Goal: Browse casually: Explore the website without a specific task or goal

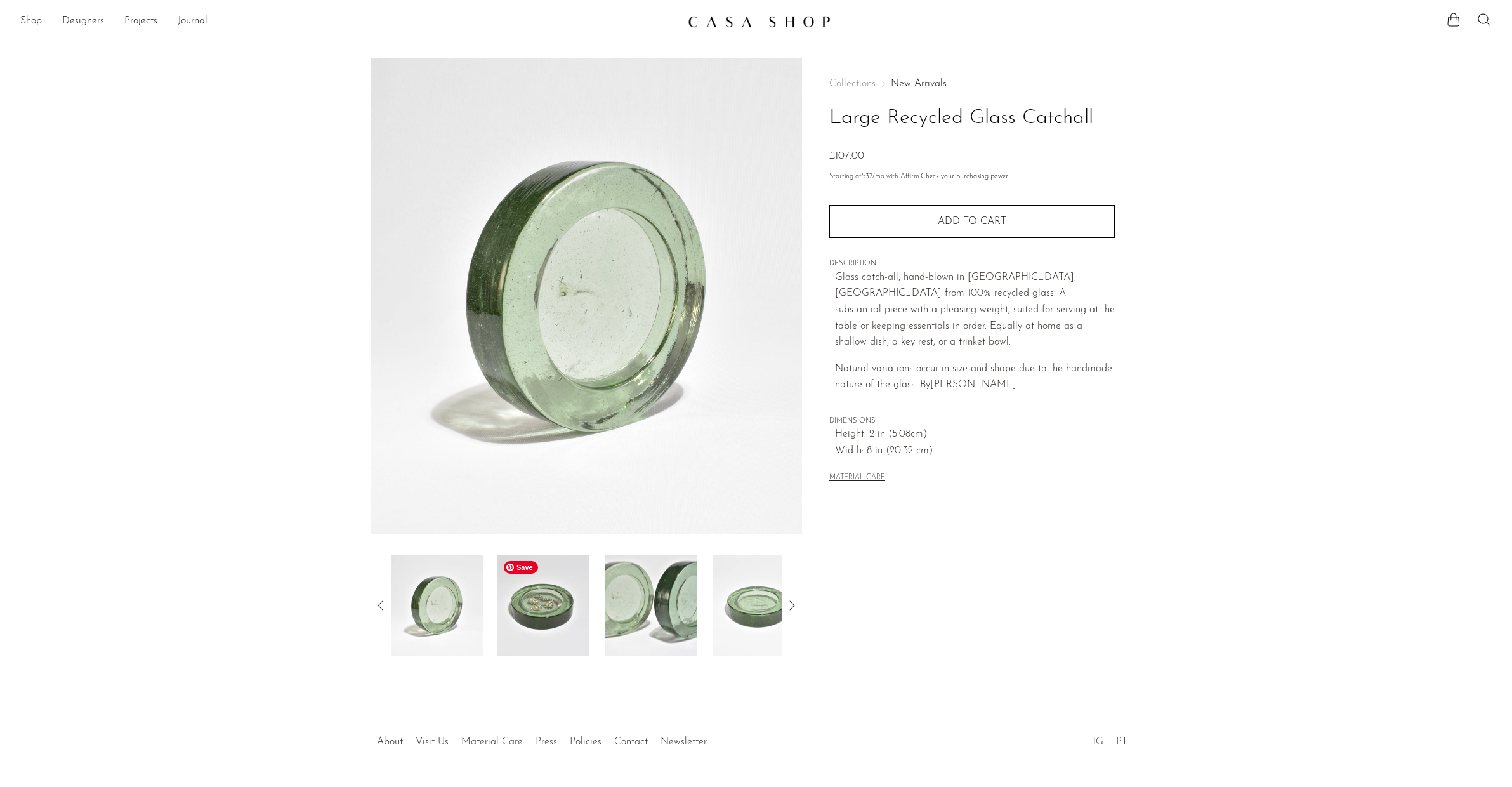
click at [543, 627] on img at bounding box center [543, 605] width 92 height 102
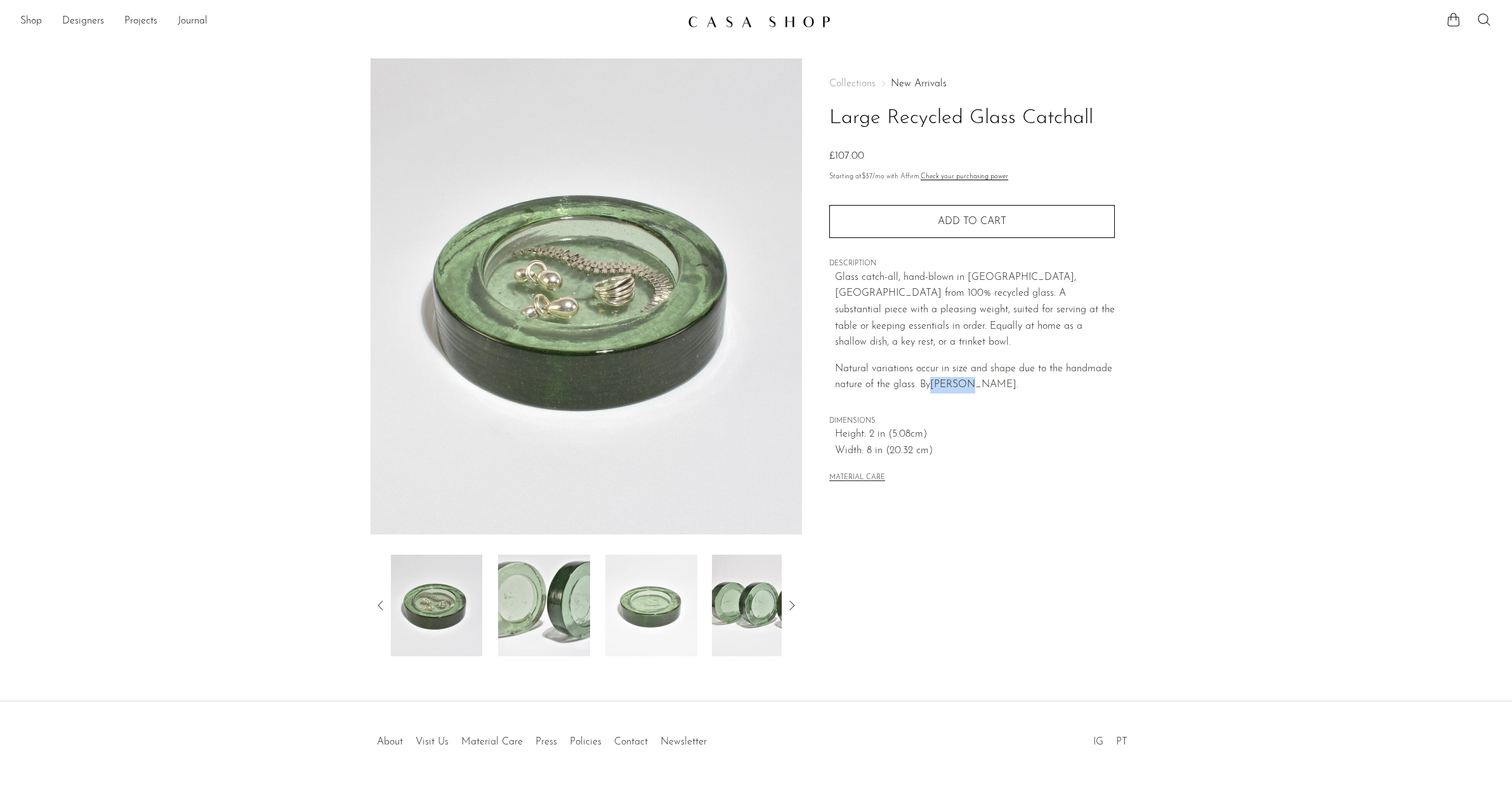
drag, startPoint x: 979, startPoint y: 367, endPoint x: 941, endPoint y: 358, distance: 39.1
click at [933, 367] on p "Natural variations occur in size and shape due to the handmade nature of the gl…" at bounding box center [975, 385] width 280 height 49
copy span "ØGAARD."
